Goal: Transaction & Acquisition: Download file/media

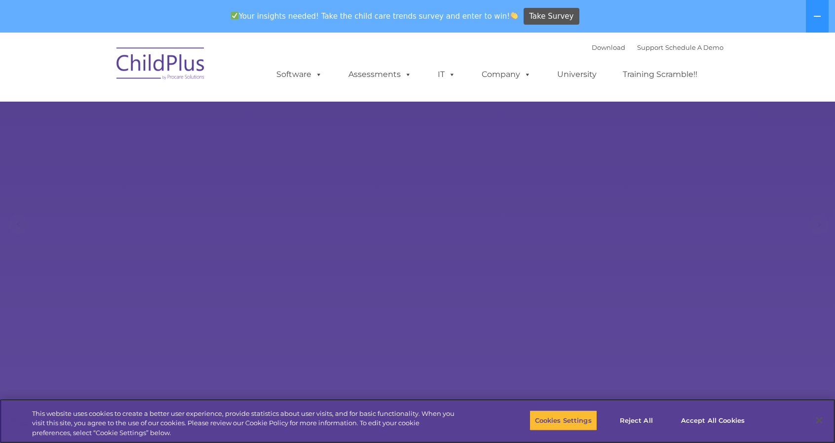
select select "MEDIUM"
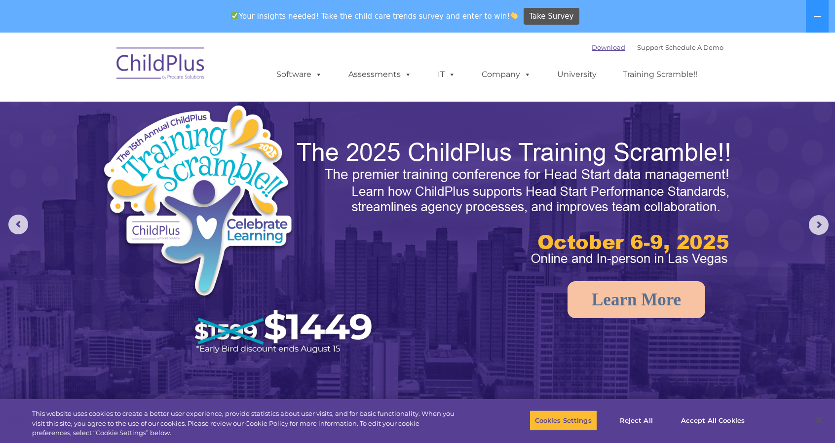
click at [597, 48] on link "Download" at bounding box center [609, 47] width 34 height 8
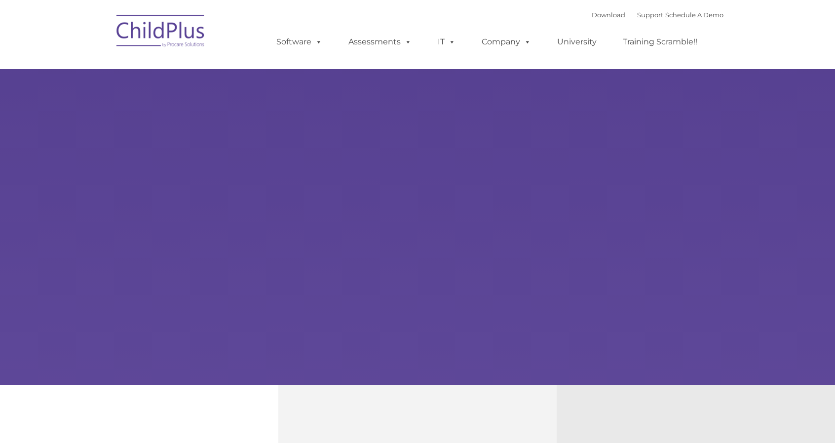
type input ""
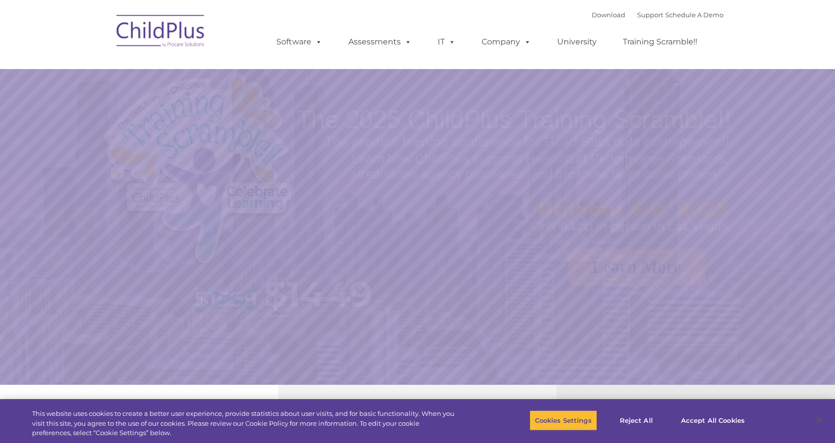
select select "MEDIUM"
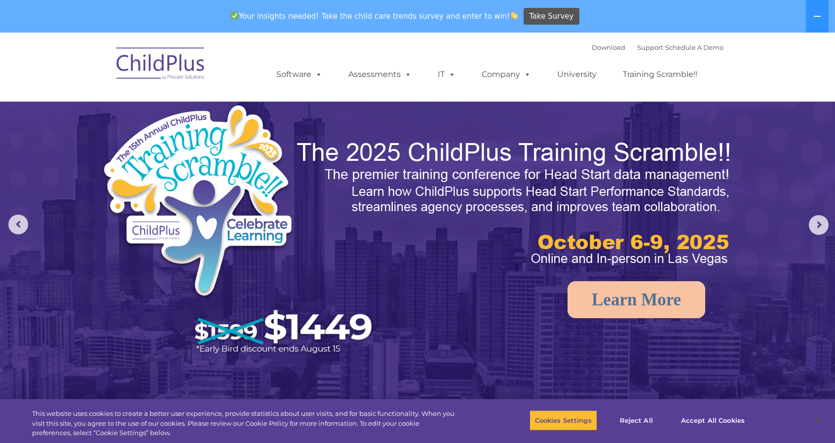
click at [168, 65] on img at bounding box center [161, 64] width 99 height 49
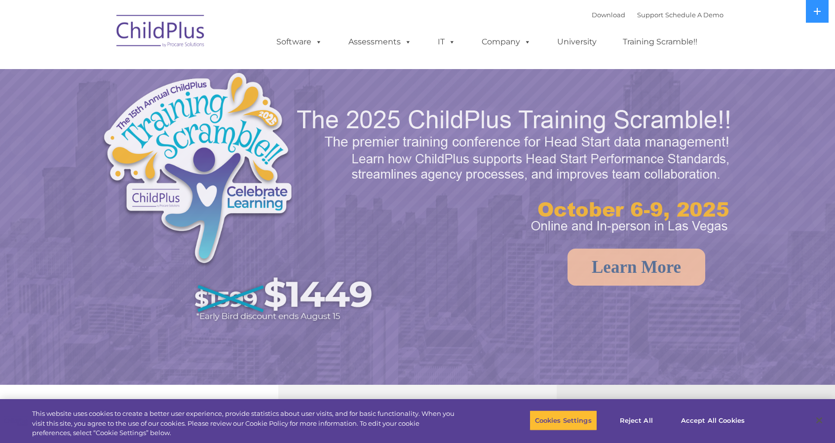
select select "MEDIUM"
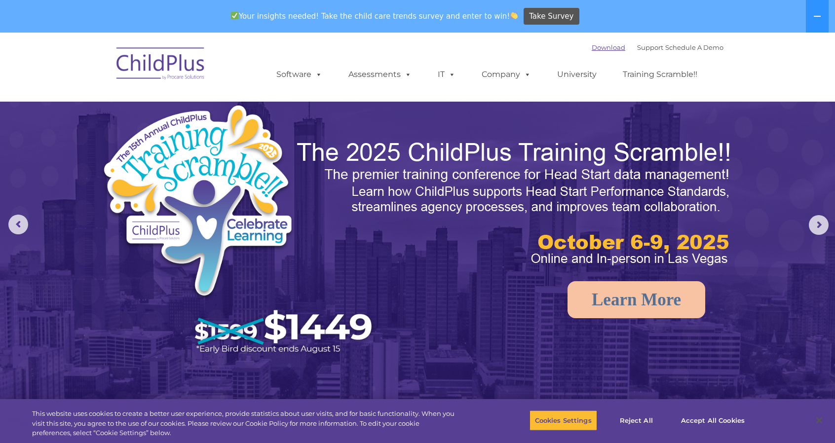
click at [597, 49] on link "Download" at bounding box center [609, 47] width 34 height 8
